Goal: Information Seeking & Learning: Learn about a topic

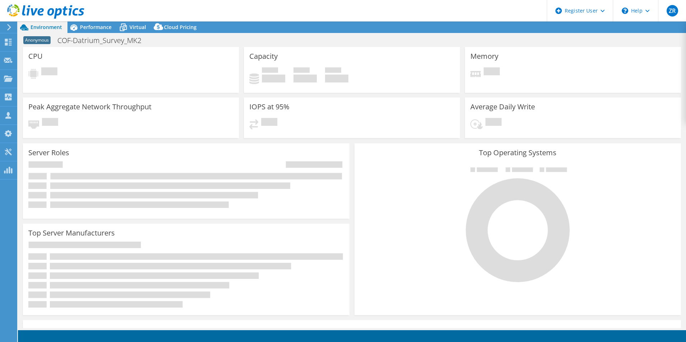
select select "USD"
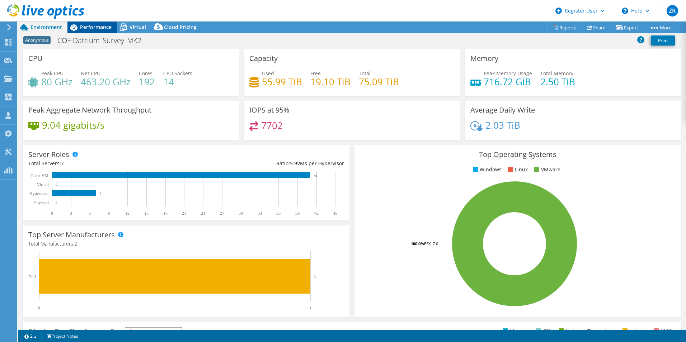
click at [101, 28] on span "Performance" at bounding box center [96, 27] width 32 height 7
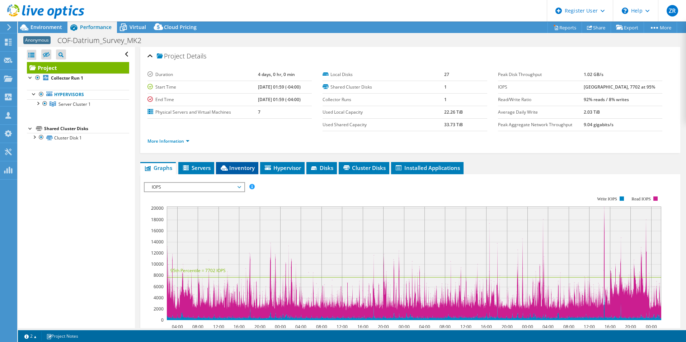
click at [226, 168] on icon at bounding box center [224, 167] width 7 height 5
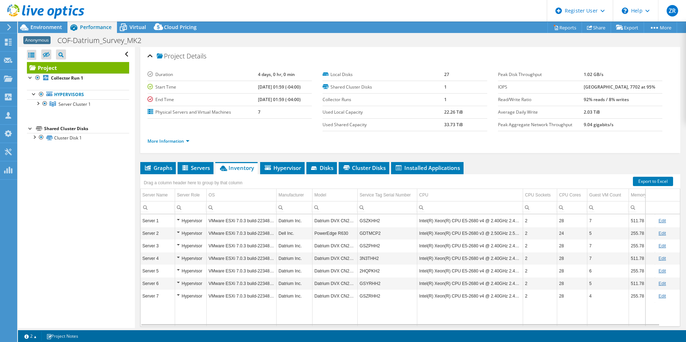
scroll to position [3, 0]
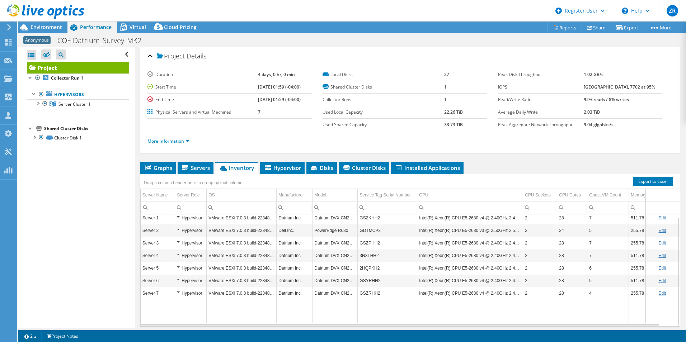
click at [190, 218] on div "Hypervisor" at bounding box center [191, 218] width 28 height 9
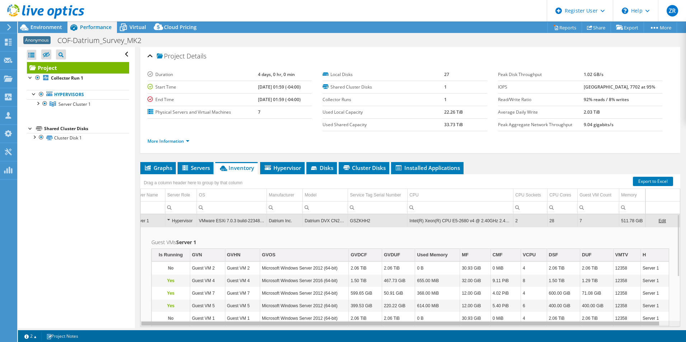
scroll to position [0, 0]
drag, startPoint x: 524, startPoint y: 325, endPoint x: 349, endPoint y: 328, distance: 175.2
click at [349, 328] on body "ZR Dell User [PERSON_NAME] [EMAIL_ADDRESS][PERSON_NAME][DOMAIN_NAME] Dell My Pr…" at bounding box center [343, 171] width 686 height 342
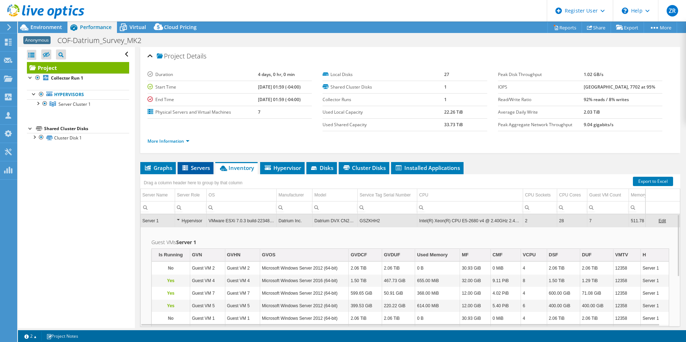
click at [209, 164] on li "Servers" at bounding box center [196, 168] width 36 height 12
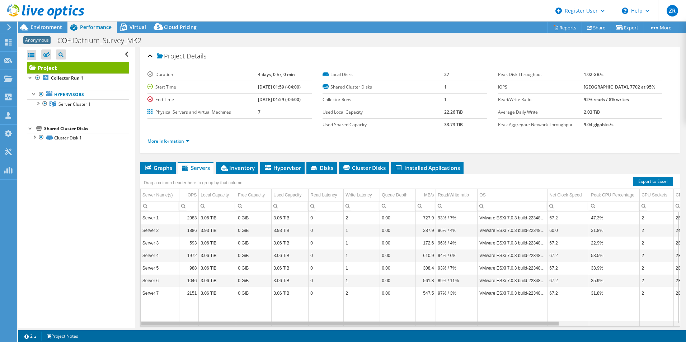
drag, startPoint x: 357, startPoint y: 325, endPoint x: 222, endPoint y: 312, distance: 135.2
click at [222, 312] on body "ZR Dell User [PERSON_NAME] [EMAIL_ADDRESS][PERSON_NAME][DOMAIN_NAME] Dell My Pr…" at bounding box center [343, 171] width 686 height 342
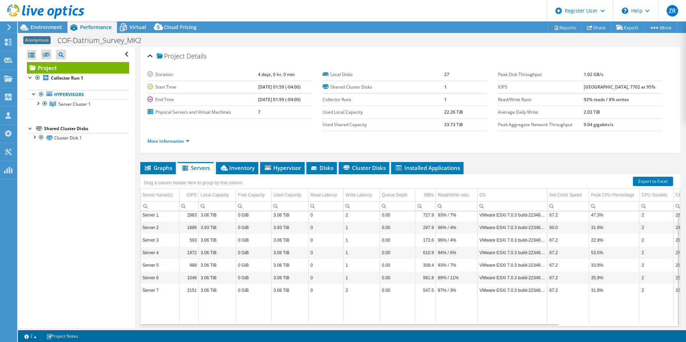
click at [372, 120] on td "Used Shared Capacity" at bounding box center [384, 124] width 122 height 13
click at [172, 138] on link "More Information" at bounding box center [169, 141] width 42 height 6
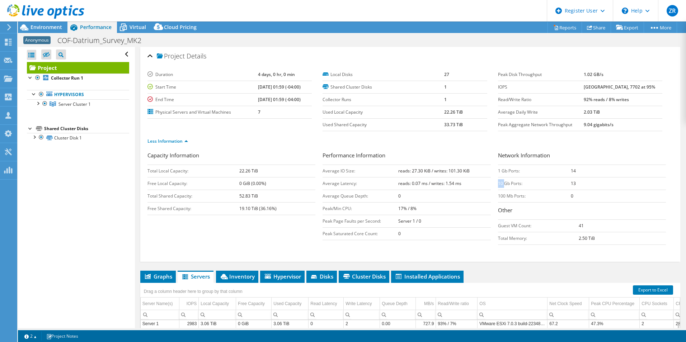
drag, startPoint x: 500, startPoint y: 185, endPoint x: 589, endPoint y: 177, distance: 89.0
click at [589, 177] on tbody "1 Gb Ports: 14 10 Gb Ports: 13 100 Mb Ports: 0" at bounding box center [582, 184] width 168 height 38
drag, startPoint x: 589, startPoint y: 177, endPoint x: 570, endPoint y: 186, distance: 21.5
click at [571, 186] on b "13" at bounding box center [573, 184] width 5 height 6
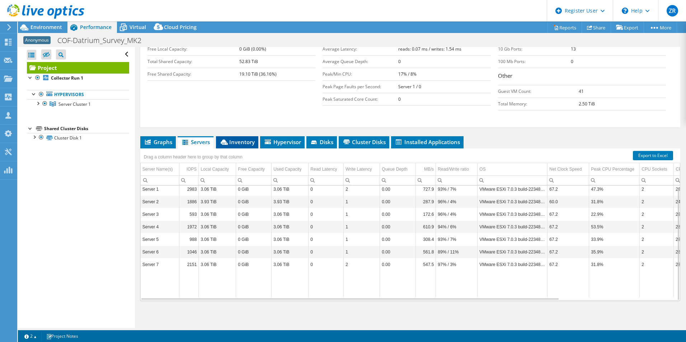
click at [244, 139] on span "Inventory" at bounding box center [237, 142] width 35 height 7
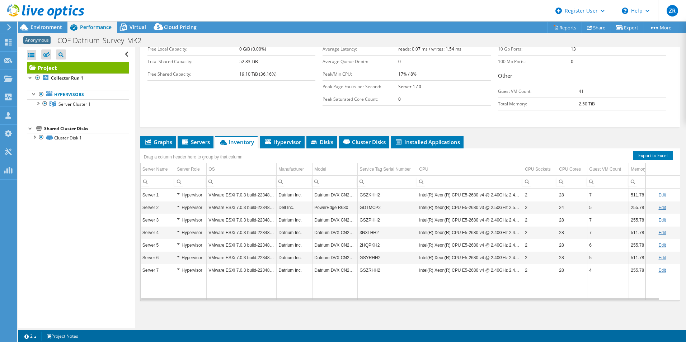
click at [187, 196] on div "Hypervisor" at bounding box center [191, 195] width 28 height 9
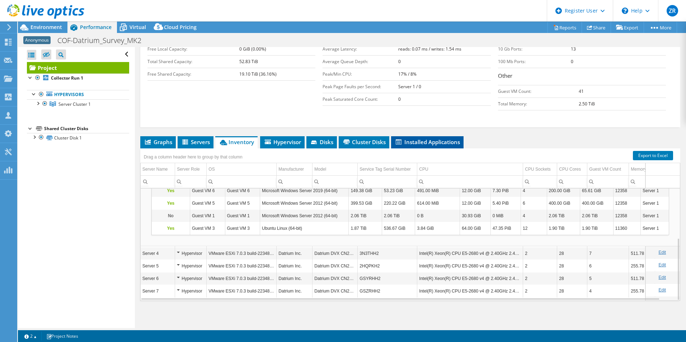
click at [432, 139] on span "Installed Applications" at bounding box center [427, 142] width 65 height 7
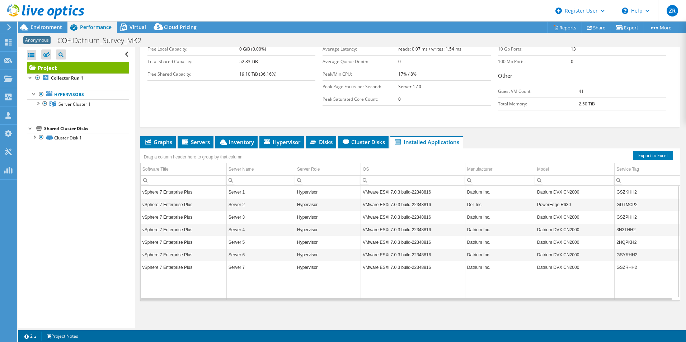
click at [260, 194] on td "Server 1" at bounding box center [261, 192] width 69 height 13
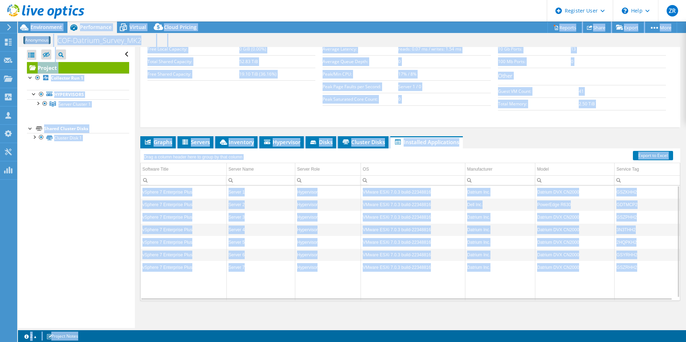
drag, startPoint x: 357, startPoint y: 25, endPoint x: 430, endPoint y: -27, distance: 89.6
click at [430, 0] on html "ZR Dell User [PERSON_NAME] [EMAIL_ADDRESS][PERSON_NAME][DOMAIN_NAME] Dell My Pr…" at bounding box center [343, 171] width 686 height 342
click at [542, 124] on div "Capacity Information Total Local Capacity: 22.26 TiB Free Local Capacity: 0 GiB…" at bounding box center [411, 71] width 526 height 109
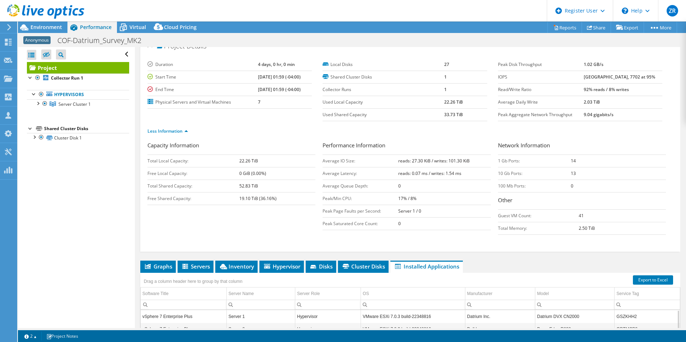
scroll to position [10, 0]
click at [595, 76] on b "[GEOGRAPHIC_DATA], 7702 at 95%" at bounding box center [619, 77] width 71 height 6
click at [558, 124] on div "Less Information" at bounding box center [411, 132] width 526 height 20
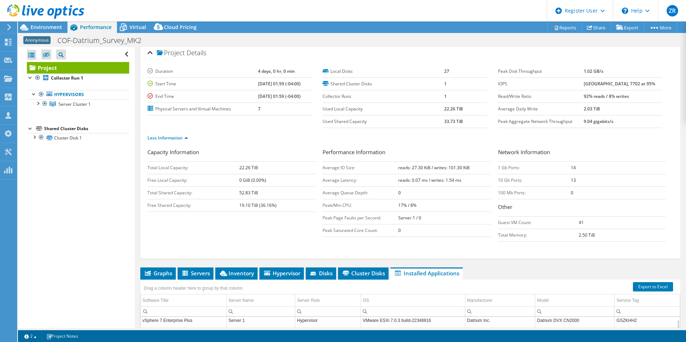
scroll to position [0, 0]
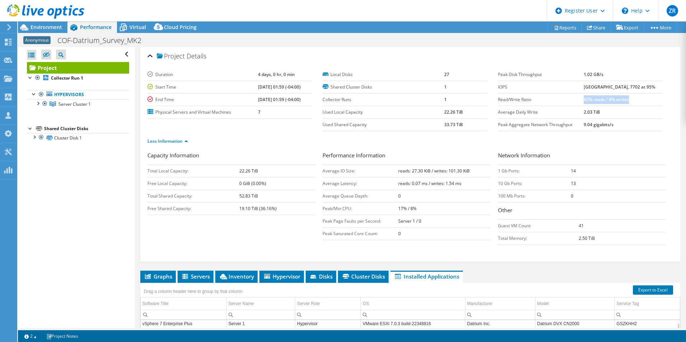
drag, startPoint x: 589, startPoint y: 101, endPoint x: 635, endPoint y: 95, distance: 45.9
click at [635, 95] on td "92% reads / 8% writes" at bounding box center [623, 99] width 79 height 13
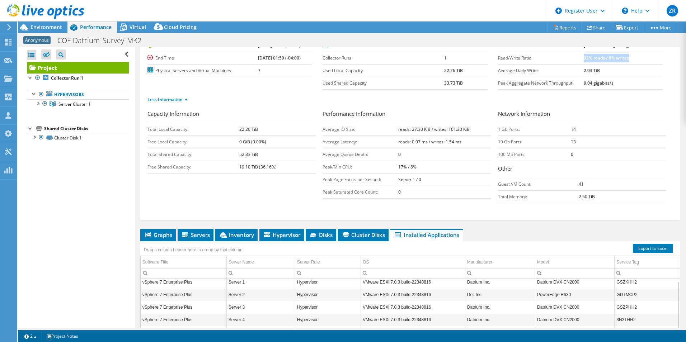
scroll to position [135, 0]
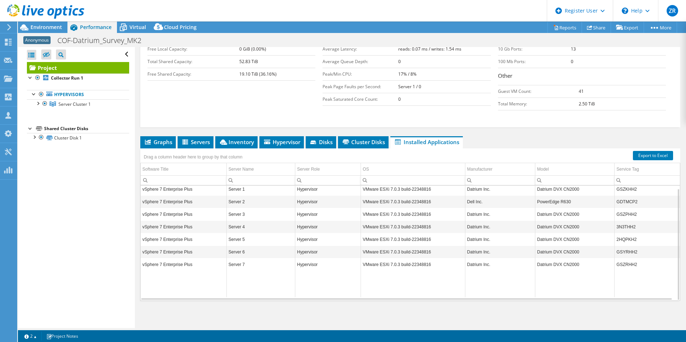
click at [187, 187] on td "vSphere 7 Enterprise Plus" at bounding box center [184, 189] width 86 height 13
click at [237, 134] on div "Project Details Duration 4 days, 0 hr, 0 min Start Time [DATE] 01:59 (-04:00) E…" at bounding box center [410, 120] width 551 height 416
click at [239, 141] on span "Inventory" at bounding box center [236, 142] width 35 height 7
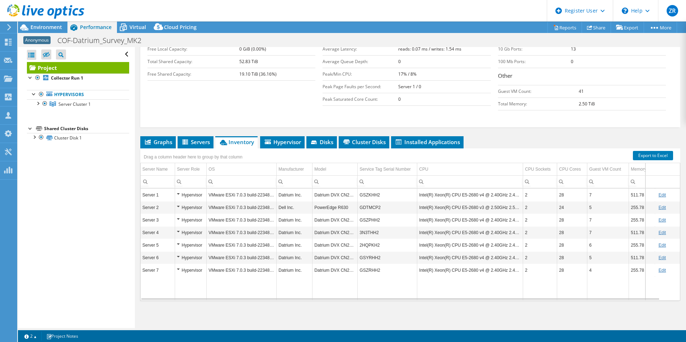
click at [176, 195] on td "Hypervisor" at bounding box center [191, 195] width 32 height 13
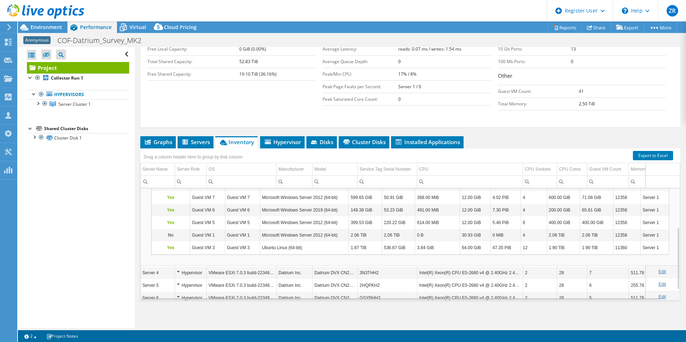
scroll to position [89, 0]
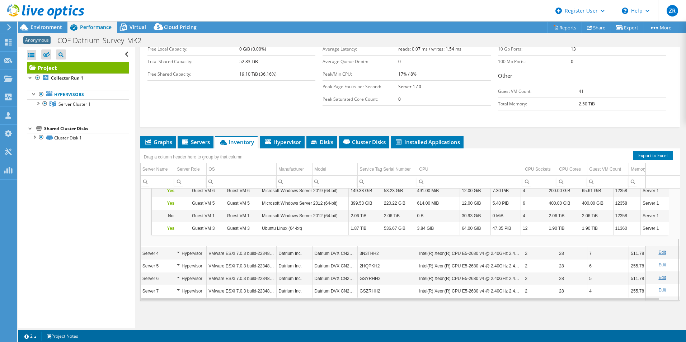
drag, startPoint x: 183, startPoint y: 255, endPoint x: 225, endPoint y: 258, distance: 41.4
click at [225, 258] on td "VMware ESXi 7.0.3 build-22348816" at bounding box center [242, 253] width 70 height 13
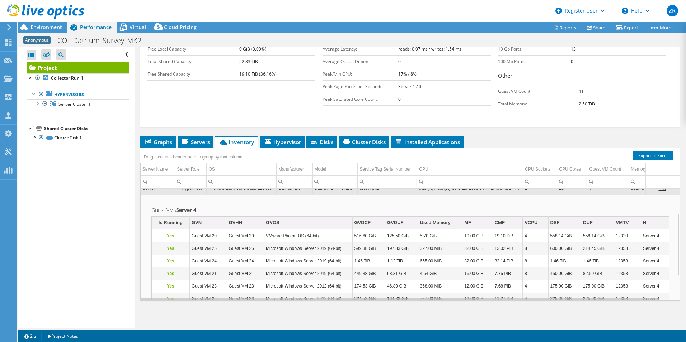
scroll to position [44, 0]
click at [289, 142] on span "Hypervisor" at bounding box center [282, 142] width 37 height 7
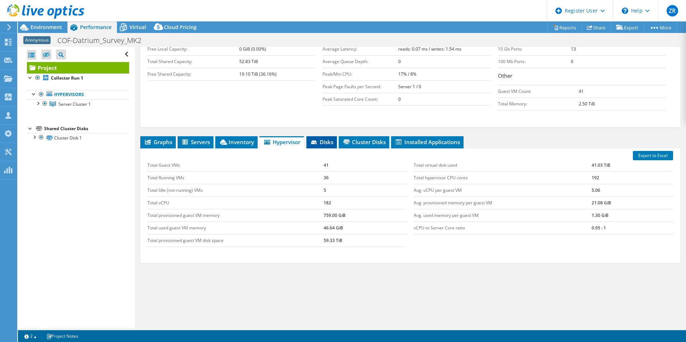
click at [326, 142] on span "Disks" at bounding box center [321, 142] width 23 height 7
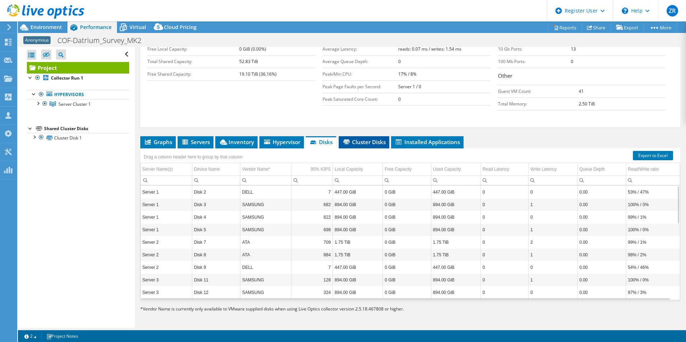
click at [367, 144] on span "Cluster Disks" at bounding box center [363, 142] width 43 height 7
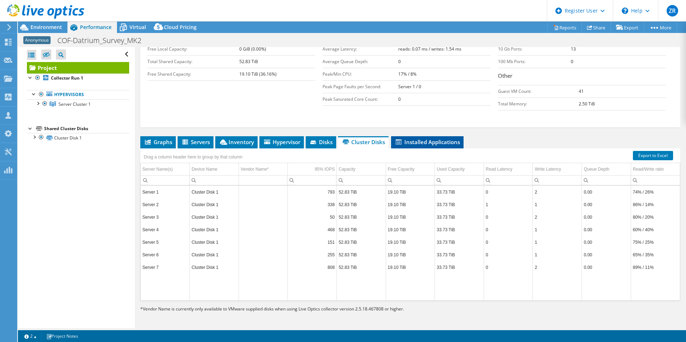
click at [428, 146] on li "Installed Applications" at bounding box center [427, 142] width 73 height 12
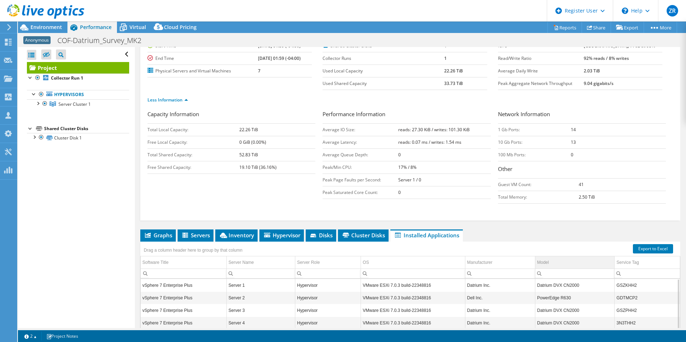
scroll to position [0, 0]
